Goal: Task Accomplishment & Management: Manage account settings

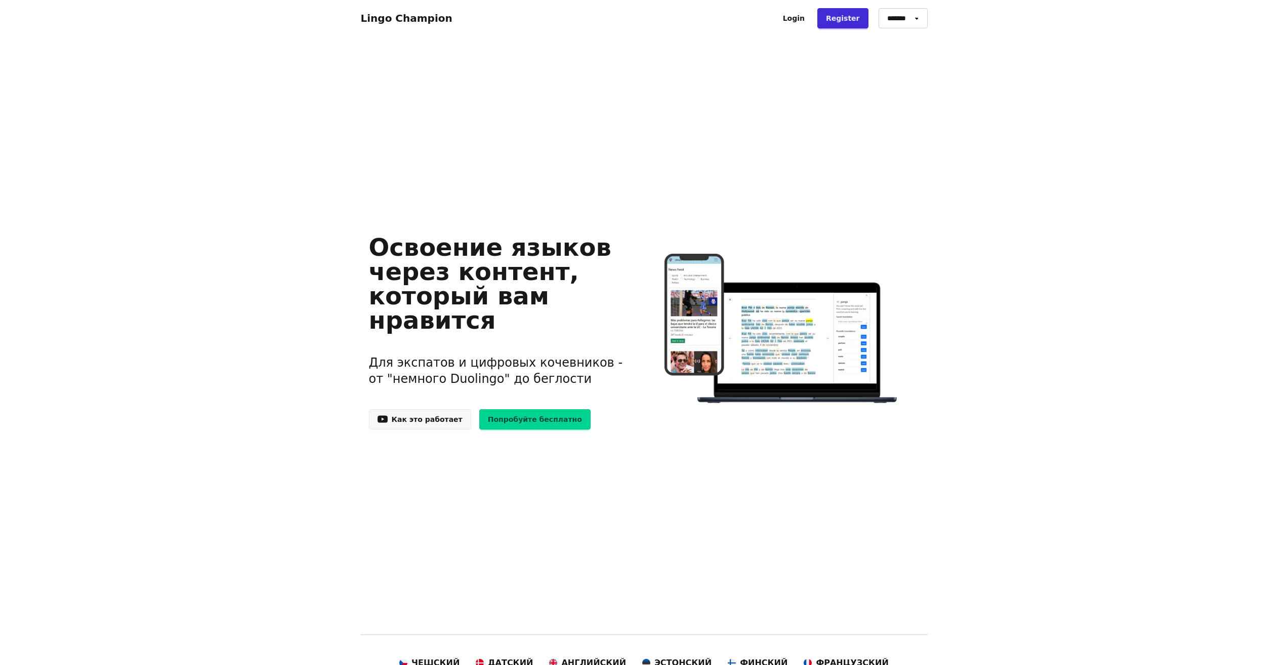
click at [810, 19] on link "Login" at bounding box center [793, 18] width 39 height 20
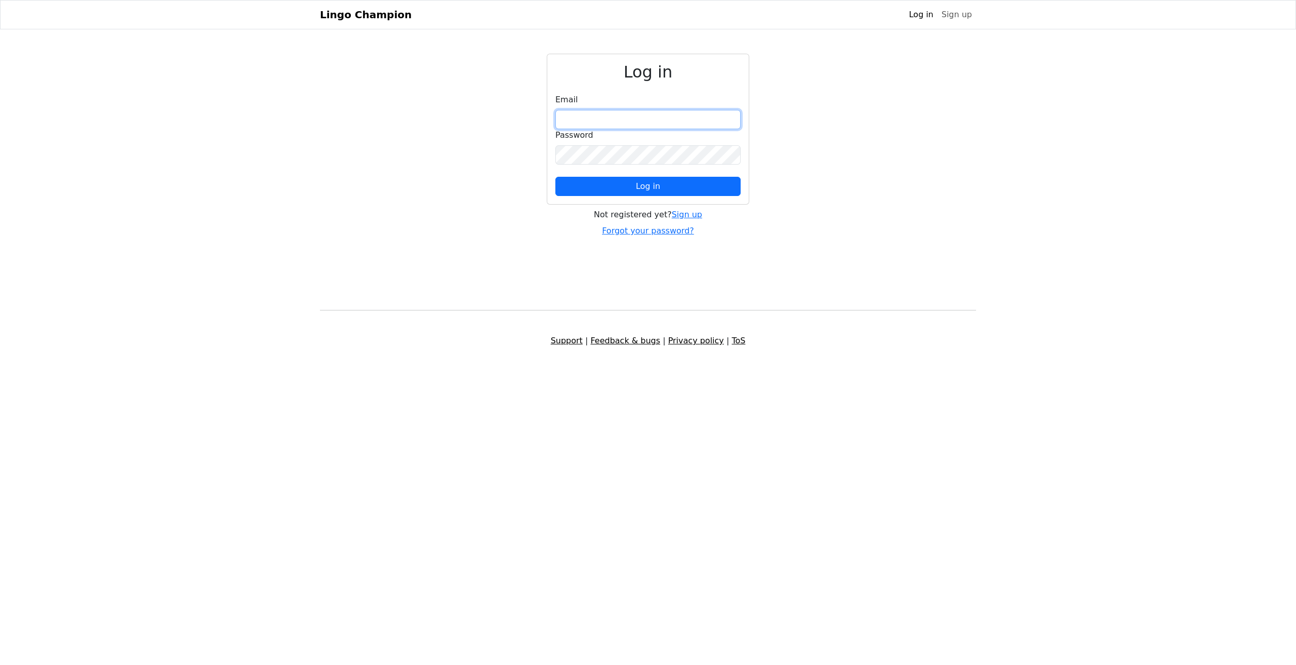
click at [610, 118] on input "email" at bounding box center [647, 119] width 185 height 19
click at [961, 18] on link "Sign up" at bounding box center [956, 15] width 38 height 20
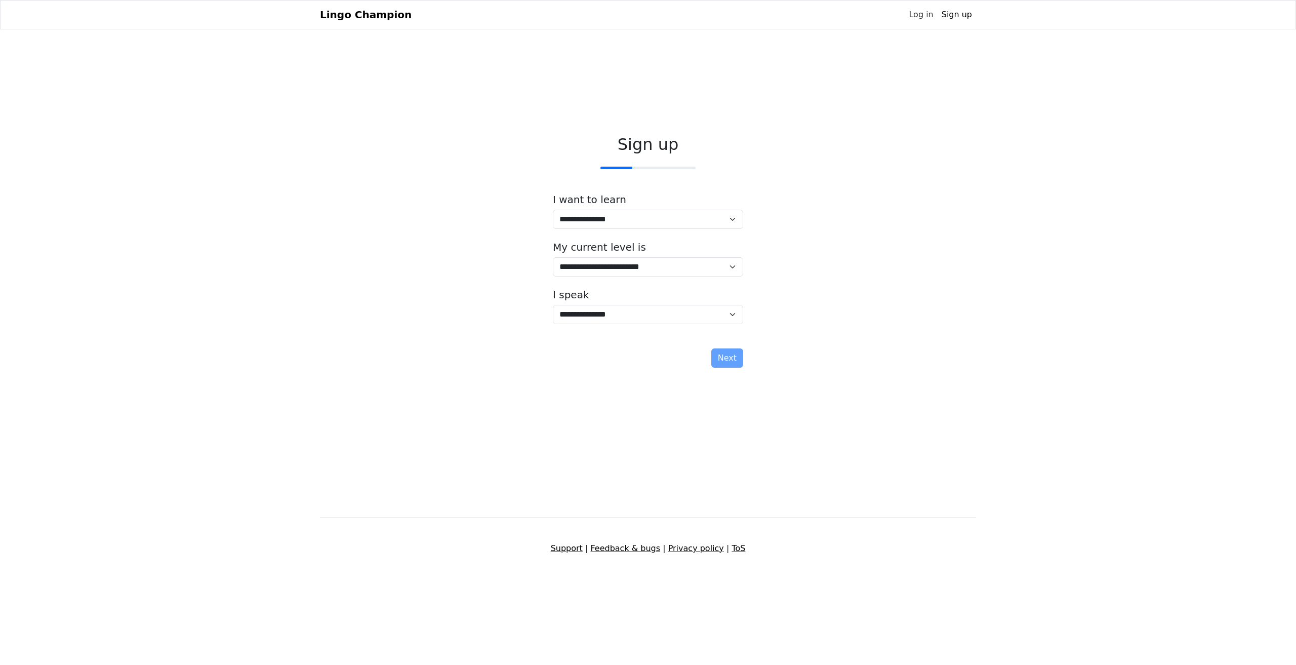
click at [917, 13] on link "Log in" at bounding box center [920, 15] width 32 height 20
